Goal: Complete application form: Complete application form

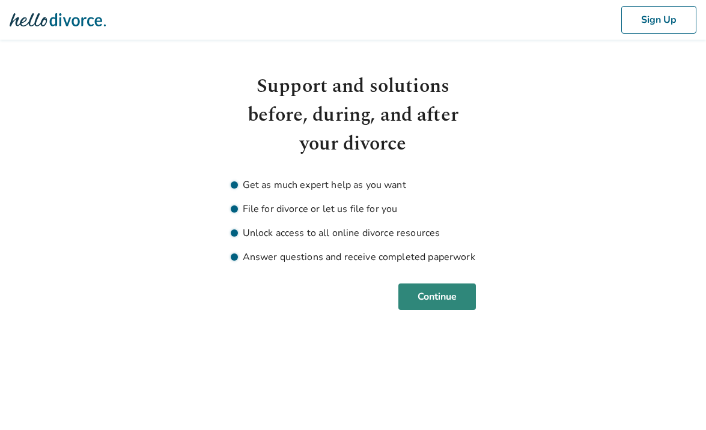
click at [446, 292] on button "Continue" at bounding box center [436, 296] width 77 height 26
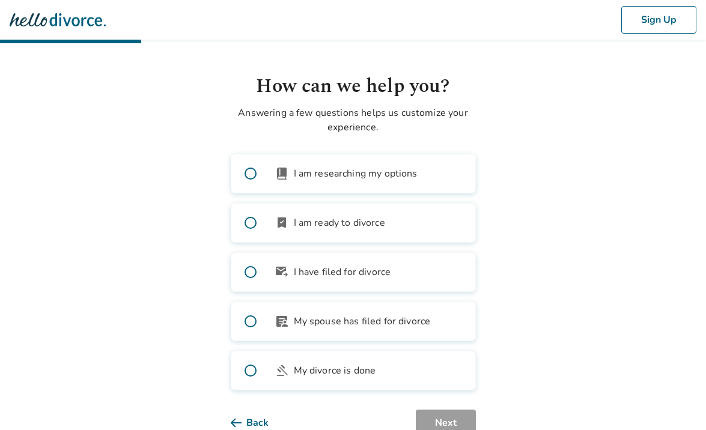
click at [297, 227] on span "I am ready to divorce" at bounding box center [339, 223] width 91 height 14
click at [264, 183] on span at bounding box center [250, 173] width 38 height 38
click at [261, 217] on span at bounding box center [250, 223] width 38 height 38
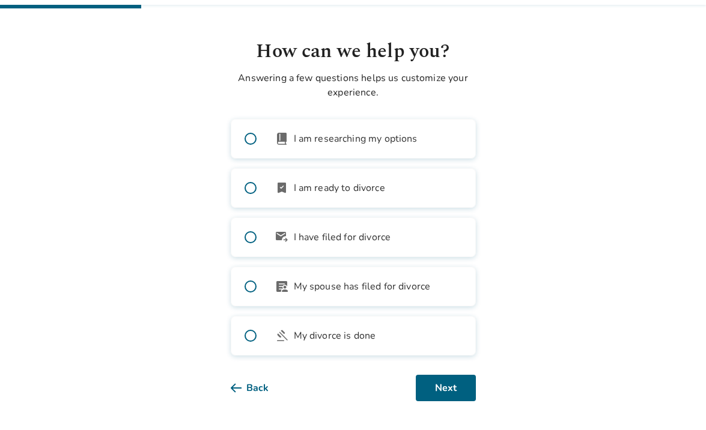
scroll to position [35, 0]
click at [455, 387] on button "Next" at bounding box center [446, 388] width 60 height 26
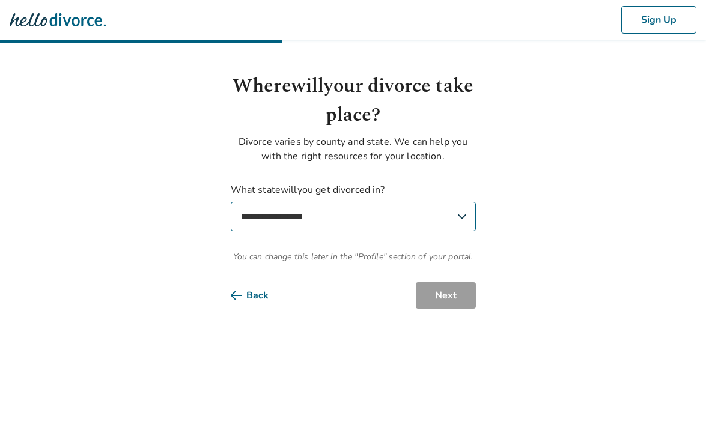
click at [279, 231] on div "**********" at bounding box center [353, 223] width 245 height 80
select select "**"
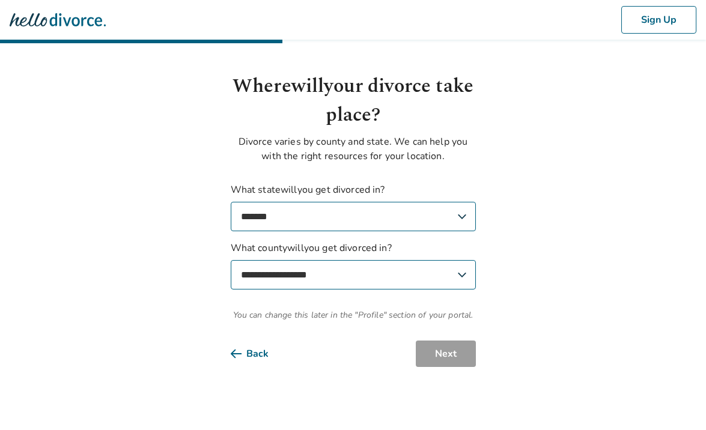
select select "******"
click at [432, 361] on button "Next" at bounding box center [446, 353] width 60 height 26
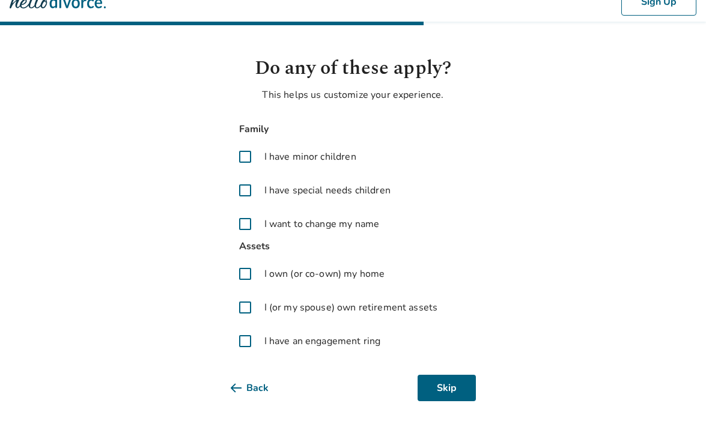
scroll to position [18, 0]
click at [243, 345] on span at bounding box center [245, 341] width 29 height 29
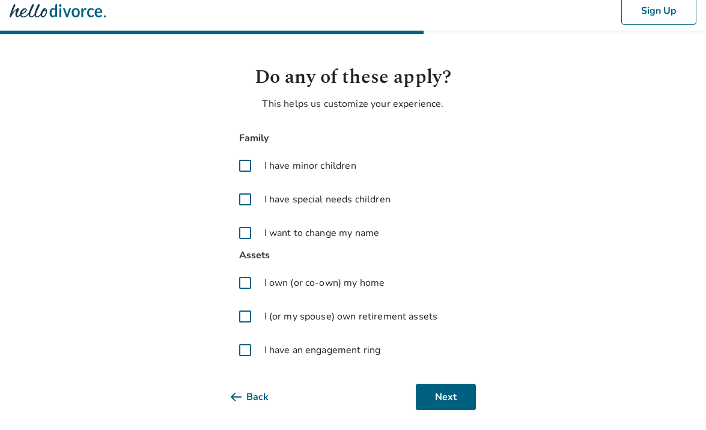
click at [246, 319] on span at bounding box center [245, 316] width 29 height 29
click at [454, 397] on button "Next" at bounding box center [446, 397] width 60 height 26
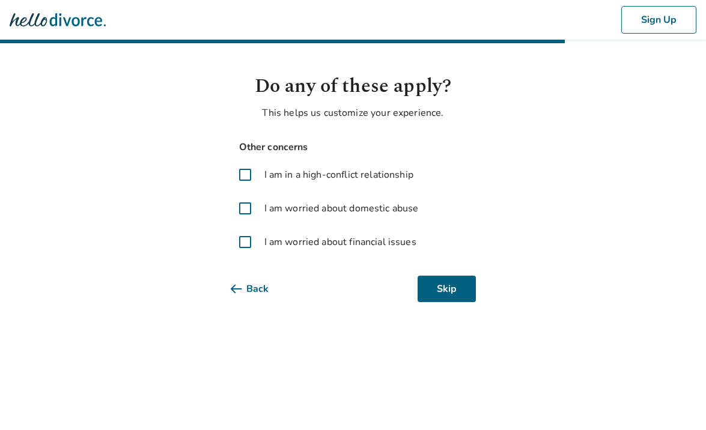
scroll to position [0, 0]
click at [450, 295] on button "Skip" at bounding box center [446, 289] width 58 height 26
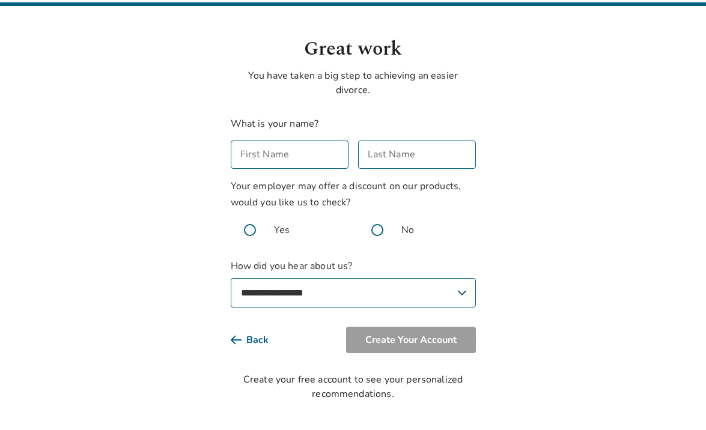
scroll to position [37, 0]
click at [258, 357] on div "**********" at bounding box center [353, 218] width 245 height 366
click at [257, 337] on button "Back" at bounding box center [259, 340] width 57 height 26
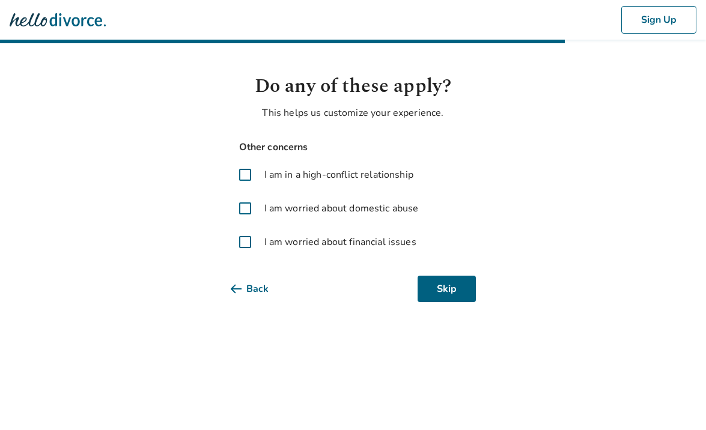
scroll to position [0, 0]
click at [458, 289] on button "Skip" at bounding box center [446, 289] width 58 height 26
